Goal: Transaction & Acquisition: Purchase product/service

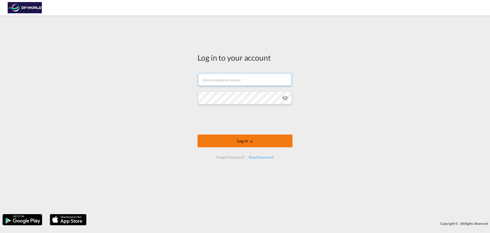
type input "[PERSON_NAME][EMAIL_ADDRESS][PERSON_NAME][DOMAIN_NAME]"
click at [259, 141] on button "Log In" at bounding box center [245, 140] width 95 height 13
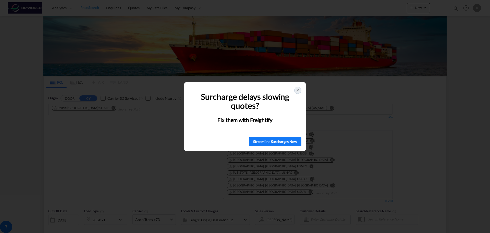
click at [297, 88] on icon at bounding box center [298, 90] width 4 height 4
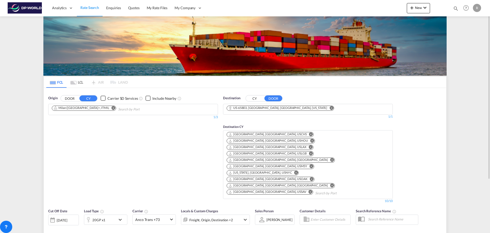
click at [112, 109] on md-icon "Remove" at bounding box center [114, 108] width 4 height 4
click at [330, 107] on md-icon "Remove" at bounding box center [332, 108] width 4 height 4
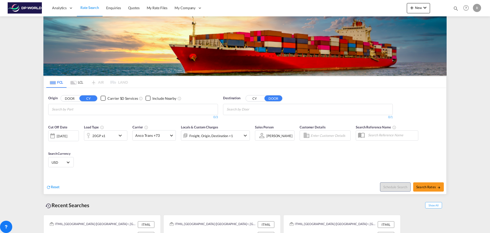
click at [100, 111] on body "Analytics Dashboard Rate Search Enquiries Quotes My Rate Files My Company" at bounding box center [245, 116] width 490 height 233
click at [72, 98] on button "DOOR" at bounding box center [70, 98] width 18 height 6
click at [76, 109] on body "Analytics Dashboard Rate Search Enquiries Quotes My Rate Files My Company" at bounding box center [245, 116] width 490 height 233
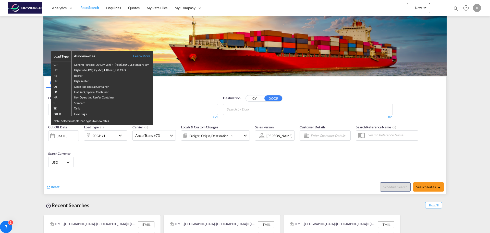
drag, startPoint x: 76, startPoint y: 109, endPoint x: 181, endPoint y: 115, distance: 104.9
click at [178, 111] on div "Load Type Also known as Learn More GP General Purpose, DV(Dry Van), FT(Feet), H…" at bounding box center [245, 116] width 490 height 233
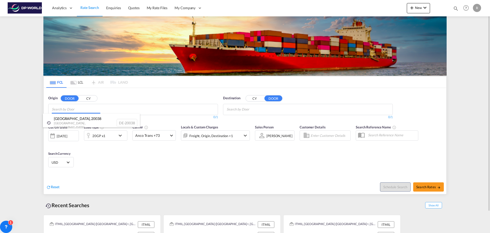
click at [177, 111] on body "Analytics Dashboard Rate Search Enquiries Quotes My Rate Files My Company" at bounding box center [245, 116] width 490 height 233
paste input "Samindruk 87-300 Brodnica Generała Władysława Sikorskiego"
type input "Samindruk 87-300 Brodnica Generała Władysława Sikorskiego"
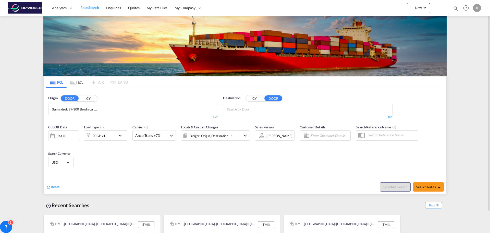
click at [83, 108] on input "Samindruk 87-300 Brodnica Generała Władysława Sikorskiego" at bounding box center [76, 109] width 49 height 8
click at [83, 110] on input "Samindruk 87-300 Brodnica Generała Władysława Sikorskiego" at bounding box center [76, 109] width 49 height 8
drag, startPoint x: 93, startPoint y: 110, endPoint x: 79, endPoint y: 110, distance: 14.3
click at [79, 110] on body "Analytics Dashboard Rate Search Enquiries Quotes My Rate Files My Company" at bounding box center [245, 116] width 490 height 233
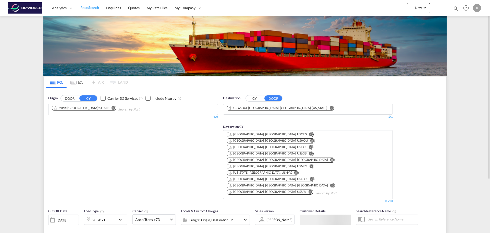
click at [112, 109] on md-icon "Remove" at bounding box center [114, 108] width 4 height 4
click at [93, 111] on input "Chips input." at bounding box center [76, 109] width 49 height 8
paste input "[PERSON_NAME]"
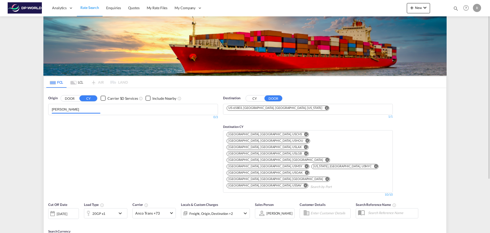
click at [91, 110] on input "[PERSON_NAME]" at bounding box center [76, 109] width 49 height 8
click at [90, 111] on input "[PERSON_NAME]" at bounding box center [76, 109] width 49 height 8
drag, startPoint x: 85, startPoint y: 107, endPoint x: 45, endPoint y: 103, distance: 40.8
drag, startPoint x: 82, startPoint y: 107, endPoint x: 95, endPoint y: 121, distance: 18.8
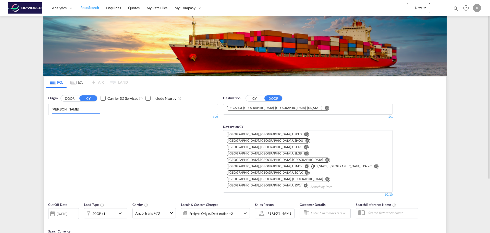
click at [51, 107] on md-chips "[PERSON_NAME]" at bounding box center [133, 109] width 169 height 11
paste input "[GEOGRAPHIC_DATA]"
drag, startPoint x: 87, startPoint y: 110, endPoint x: 28, endPoint y: 110, distance: 59.7
click at [28, 110] on md-content "Analytics Dashboard Rate Search Enquiries Quotes My Rate Files My Company" at bounding box center [245, 116] width 490 height 233
paste input "Chips input."
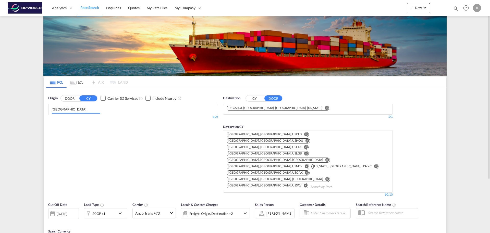
click at [71, 100] on button "DOOR" at bounding box center [70, 98] width 18 height 6
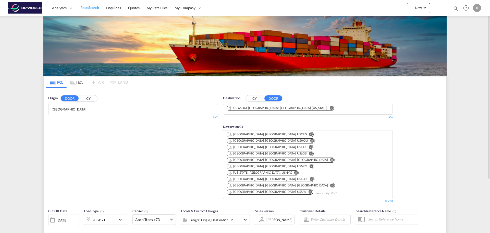
click at [80, 114] on md-chips "[GEOGRAPHIC_DATA]" at bounding box center [133, 109] width 169 height 11
click at [66, 108] on body "Analytics Dashboard Rate Search Enquiries Quotes My Rate Files My Company" at bounding box center [245, 116] width 490 height 233
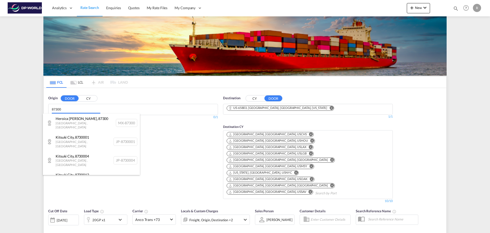
drag, startPoint x: 55, startPoint y: 107, endPoint x: 92, endPoint y: 129, distance: 42.6
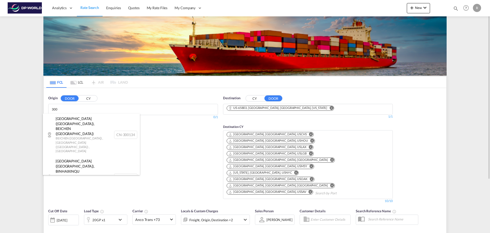
drag, startPoint x: 70, startPoint y: 108, endPoint x: 65, endPoint y: 112, distance: 5.7
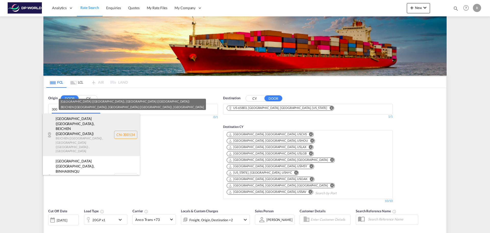
drag, startPoint x: 63, startPoint y: 112, endPoint x: 53, endPoint y: 113, distance: 10.3
click at [53, 113] on body "Analytics Dashboard Rate Search Enquiries Quotes My Rate Files My Company" at bounding box center [245, 116] width 490 height 233
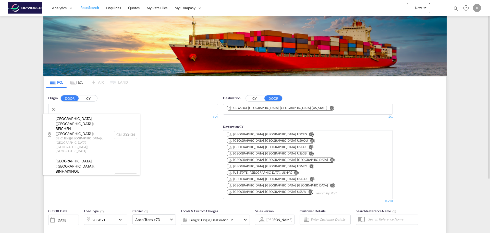
type input "0"
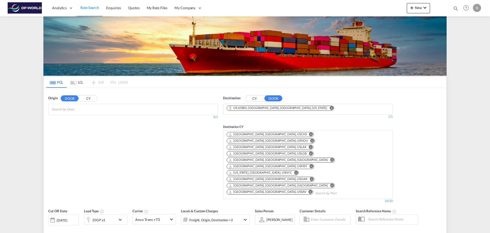
click at [67, 108] on body "Analytics Dashboard Rate Search Enquiries Quotes My Rate Files My Company" at bounding box center [245, 116] width 490 height 233
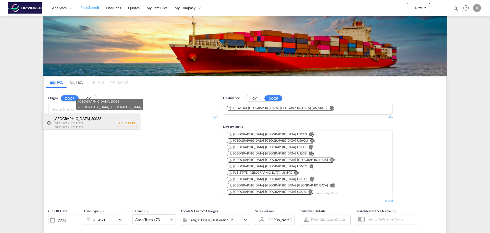
paste input "[STREET_ADDRESS][PERSON_NAME]"
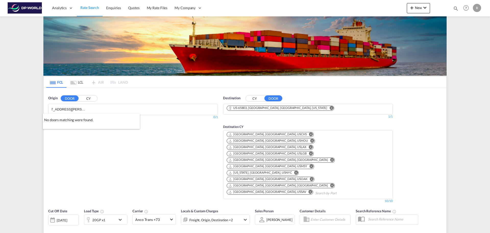
type input "[STREET_ADDRESS][PERSON_NAME]"
click at [116, 107] on md-chips "[STREET_ADDRESS][PERSON_NAME]" at bounding box center [133, 109] width 169 height 11
click at [87, 108] on body "Analytics Dashboard Rate Search Enquiries Quotes My Rate Files My Company" at bounding box center [245, 116] width 490 height 233
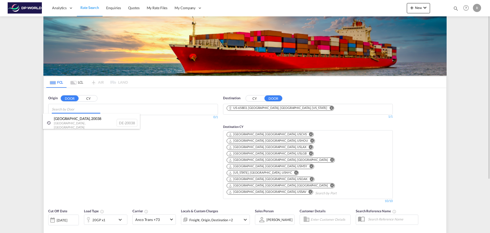
paste input "[GEOGRAPHIC_DATA]"
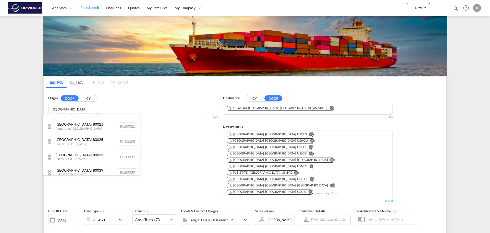
scroll to position [51, 0]
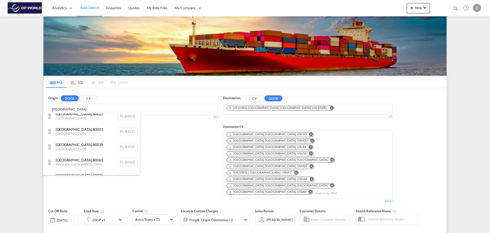
type input "[GEOGRAPHIC_DATA]"
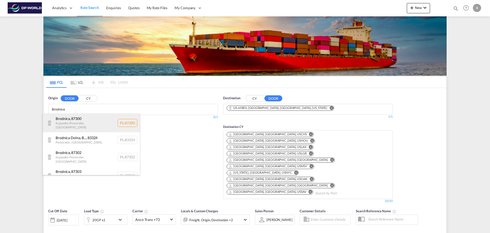
type input "Brodnica"
click at [97, 123] on div "Brodnica , 87300 [GEOGRAPHIC_DATA] , [GEOGRAPHIC_DATA] PL-87300" at bounding box center [91, 122] width 97 height 19
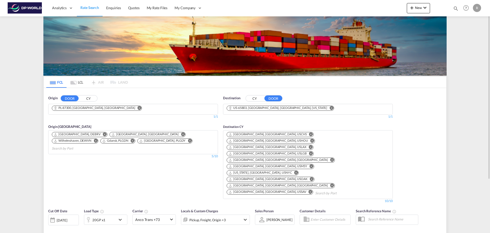
click at [330, 107] on md-icon "Remove" at bounding box center [332, 108] width 4 height 4
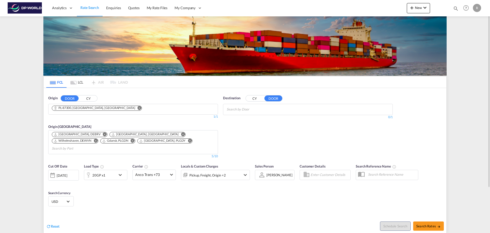
click at [232, 109] on body "Analytics Dashboard Rate Search Enquiries Quotes My Rate Files My Company" at bounding box center [245, 116] width 490 height 233
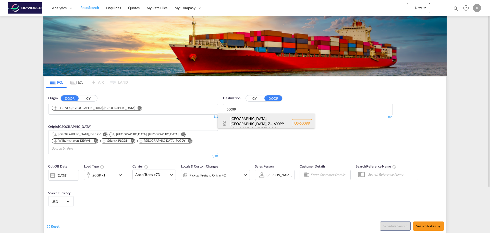
type input "60099"
click at [246, 118] on div "[GEOGRAPHIC_DATA], [GEOGRAPHIC_DATA], Z... , 60099 [US_STATE] , [GEOGRAPHIC_DAT…" at bounding box center [266, 122] width 97 height 19
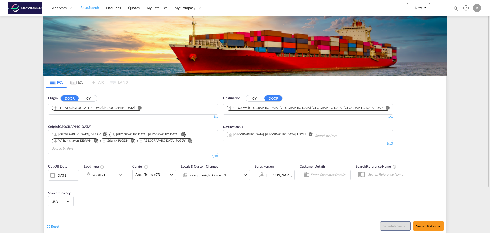
click at [309, 135] on md-icon "Remove" at bounding box center [311, 134] width 4 height 4
click at [181, 134] on md-icon "Remove" at bounding box center [183, 134] width 4 height 4
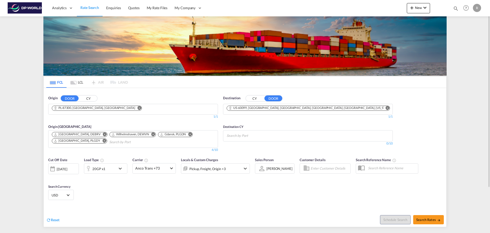
click at [115, 143] on body "Analytics Dashboard Rate Search Enquiries Quotes My Rate Files My Company" at bounding box center [245, 116] width 490 height 233
click at [103, 140] on md-icon "Remove" at bounding box center [105, 141] width 4 height 4
click at [100, 137] on button "Remove" at bounding box center [104, 134] width 8 height 5
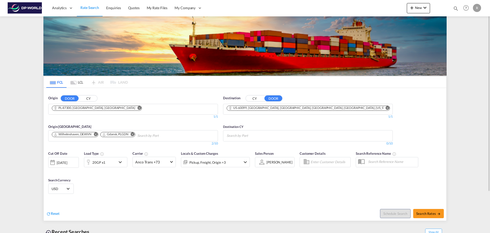
click at [95, 134] on md-icon "Remove" at bounding box center [96, 134] width 4 height 4
click at [86, 131] on md-chips-wrap "Gdansk, PLGDN" at bounding box center [95, 134] width 88 height 9
click at [85, 132] on md-icon "Remove" at bounding box center [84, 134] width 4 height 4
click at [138, 107] on md-icon "Remove" at bounding box center [140, 108] width 4 height 4
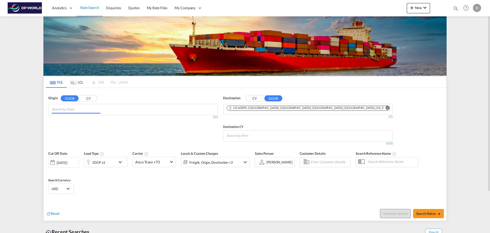
scroll to position [0, 0]
click at [385, 108] on md-icon "Remove" at bounding box center [387, 108] width 4 height 4
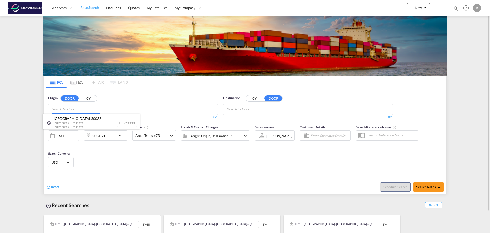
click at [84, 109] on body "Analytics Dashboard Rate Search Enquiries Quotes My Rate Files My Company" at bounding box center [245, 116] width 490 height 233
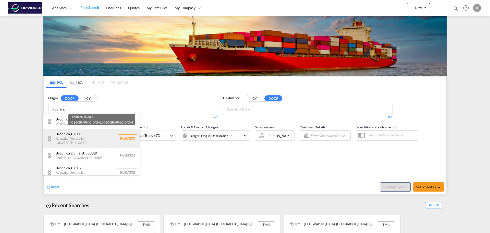
type input "brodnica"
click at [85, 137] on div "Brodnica , 87300 [GEOGRAPHIC_DATA] , [GEOGRAPHIC_DATA] PL-87300" at bounding box center [91, 138] width 97 height 19
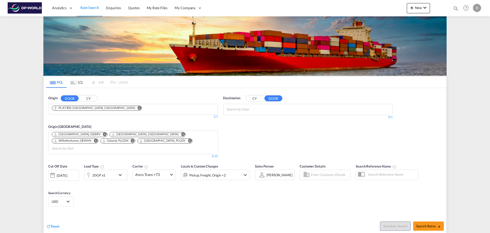
click at [263, 109] on body "Analytics Dashboard Rate Search Enquiries Quotes My Rate Files My Company" at bounding box center [245, 116] width 490 height 233
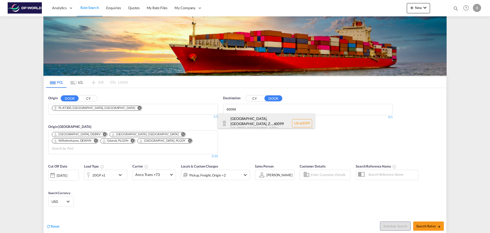
type input "60099"
click at [265, 123] on div "[GEOGRAPHIC_DATA], [GEOGRAPHIC_DATA], Z... , 60099 [US_STATE] , [GEOGRAPHIC_DAT…" at bounding box center [266, 122] width 97 height 19
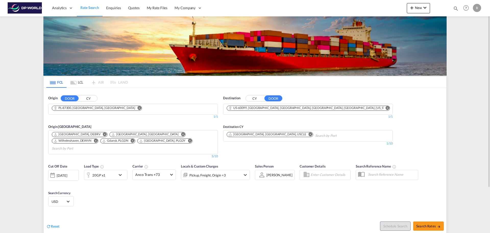
click at [315, 137] on input "Chips input." at bounding box center [339, 135] width 49 height 8
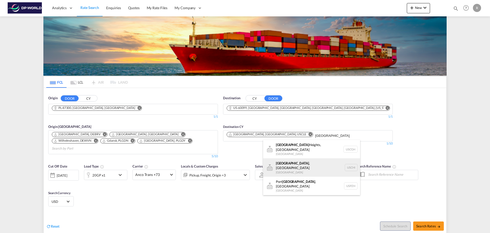
type input "[GEOGRAPHIC_DATA]"
click at [305, 162] on div "[GEOGRAPHIC_DATA] , IL United States USCHI" at bounding box center [311, 167] width 97 height 18
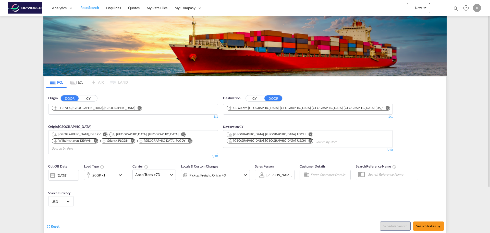
scroll to position [51, 0]
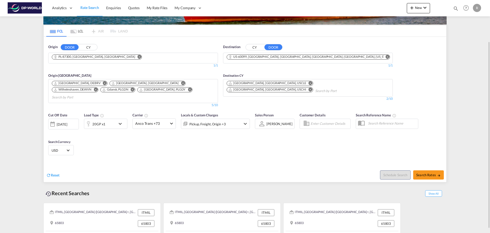
click at [115, 119] on div "20GP x1" at bounding box center [100, 123] width 32 height 10
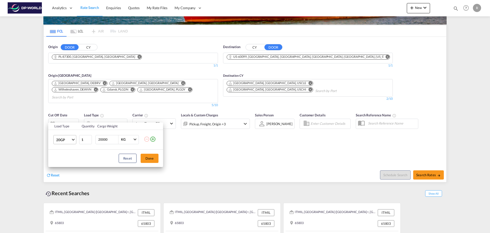
click at [74, 137] on md-select-value "20GP" at bounding box center [66, 139] width 20 height 9
click at [66, 151] on md-option "40GP" at bounding box center [69, 152] width 35 height 12
click at [147, 158] on button "Done" at bounding box center [150, 157] width 18 height 9
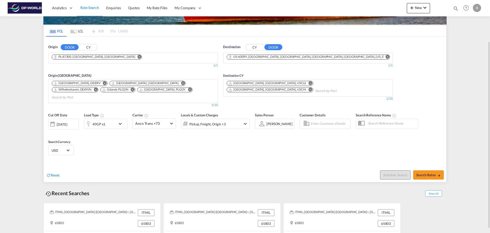
click at [120, 146] on div "Cut Off Date [DATE] [DATE] Load Type 40GP x1 Carrier Anco Trans +73 Online Rate…" at bounding box center [245, 135] width 403 height 50
click at [425, 170] on button "Search Rates" at bounding box center [428, 174] width 31 height 9
type input "87300 to 60099 / [DATE]"
